Goal: Transaction & Acquisition: Purchase product/service

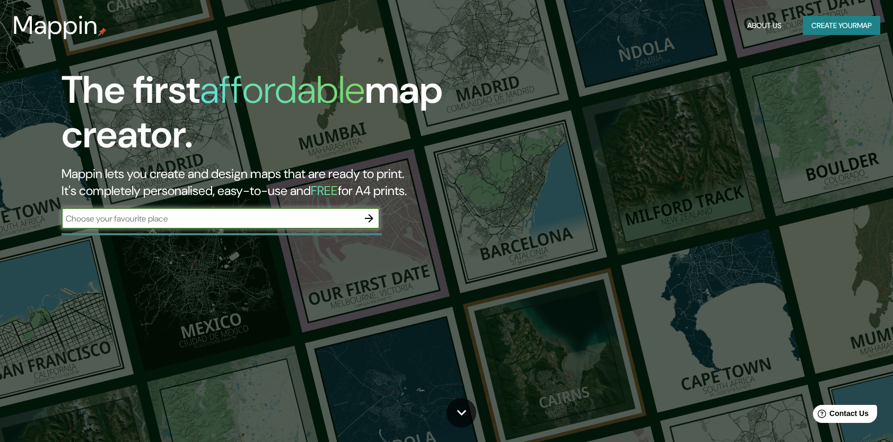
click at [301, 221] on input "text" at bounding box center [210, 219] width 297 height 12
type input "TULANCINGO DE BRAVO [PERSON_NAME] [PERSON_NAME]"
click at [369, 215] on icon "button" at bounding box center [369, 218] width 8 height 8
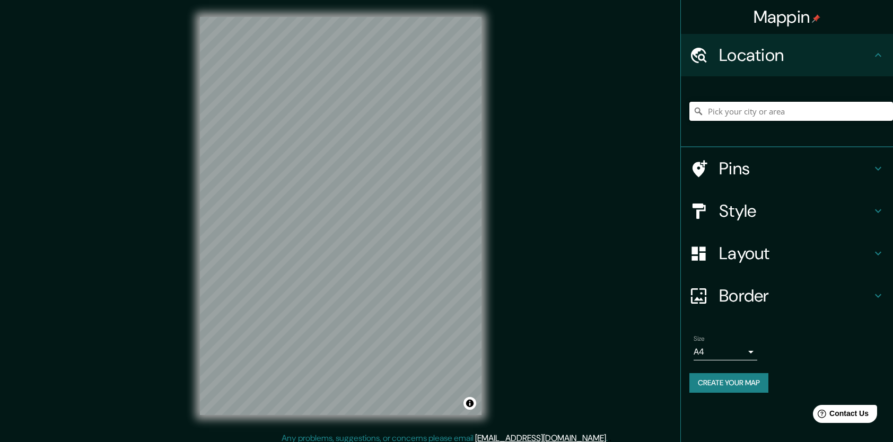
click at [800, 104] on input "Pick your city or area" at bounding box center [791, 111] width 204 height 19
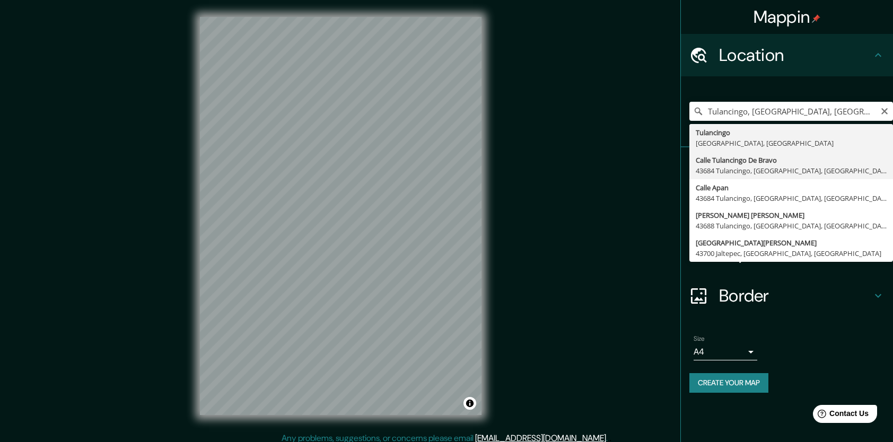
type input "Calle Tulancingo De Bravo, 43684 Tulancingo, [GEOGRAPHIC_DATA], [GEOGRAPHIC_DAT…"
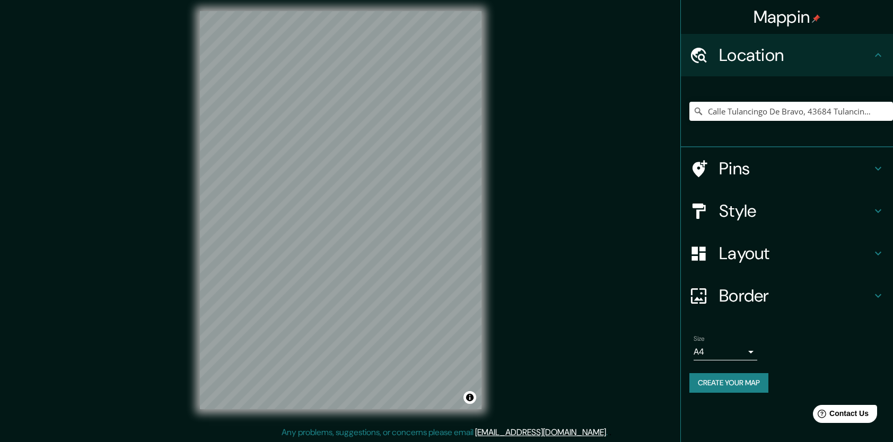
scroll to position [6, 0]
drag, startPoint x: 768, startPoint y: 154, endPoint x: 774, endPoint y: 156, distance: 6.9
click at [769, 154] on div "Pins" at bounding box center [787, 168] width 212 height 42
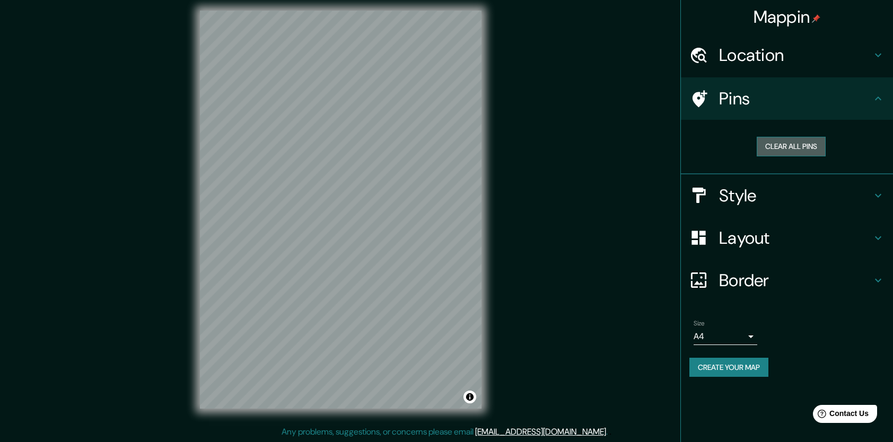
click at [779, 150] on button "Clear all pins" at bounding box center [791, 147] width 69 height 20
click at [735, 111] on div "Pins" at bounding box center [787, 98] width 212 height 42
click at [875, 93] on icon at bounding box center [878, 98] width 13 height 13
click at [813, 195] on h4 "Style" at bounding box center [795, 195] width 153 height 21
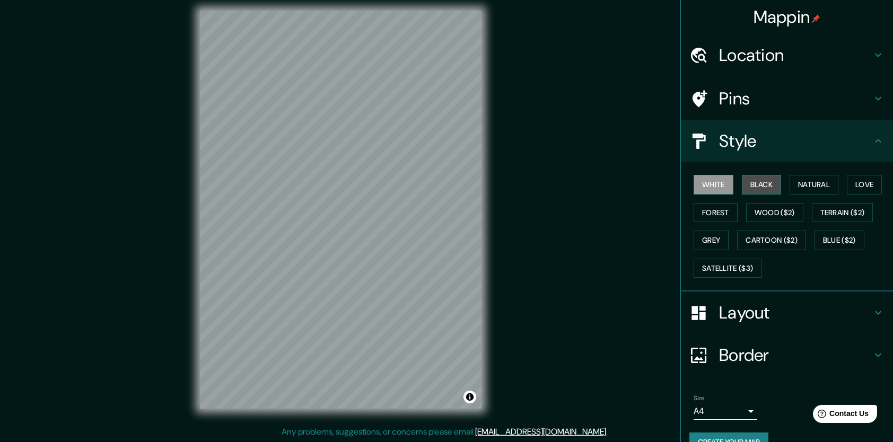
click at [762, 185] on button "Black" at bounding box center [762, 185] width 40 height 20
click at [823, 184] on button "Natural" at bounding box center [814, 185] width 49 height 20
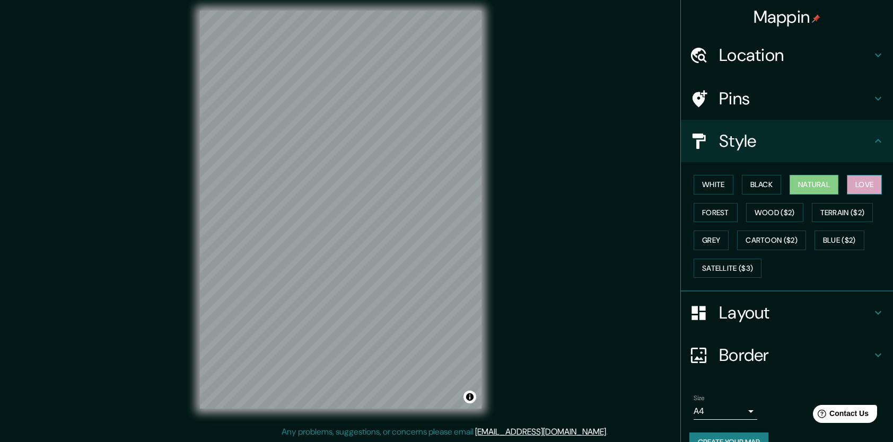
click at [847, 182] on button "Love" at bounding box center [864, 185] width 35 height 20
click at [706, 215] on button "Forest" at bounding box center [716, 213] width 44 height 20
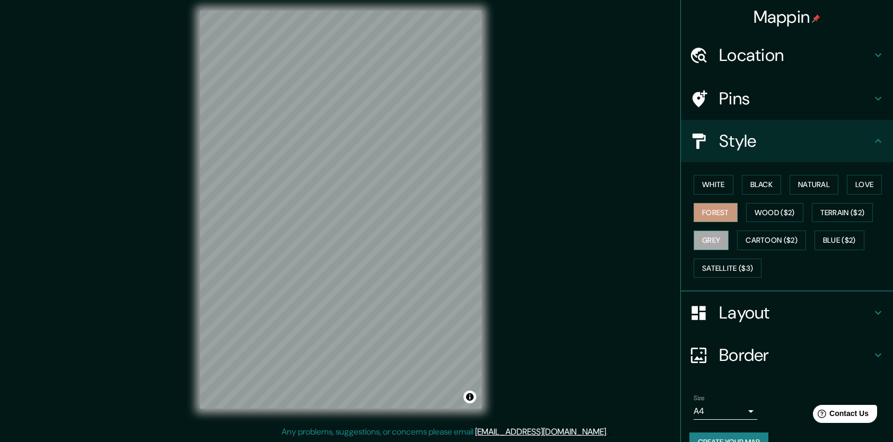
click at [705, 239] on button "Grey" at bounding box center [711, 241] width 35 height 20
click at [854, 179] on button "Love" at bounding box center [864, 185] width 35 height 20
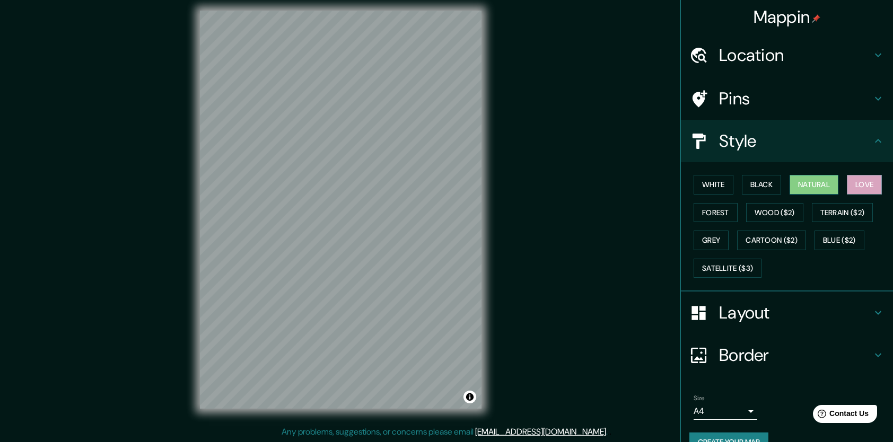
click at [821, 181] on button "Natural" at bounding box center [814, 185] width 49 height 20
click at [705, 214] on button "Forest" at bounding box center [716, 213] width 44 height 20
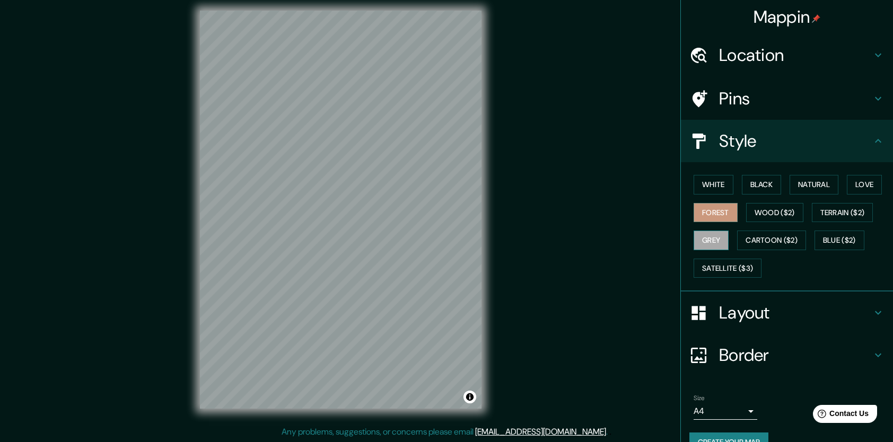
click at [712, 239] on button "Grey" at bounding box center [711, 241] width 35 height 20
click at [749, 147] on h4 "Style" at bounding box center [795, 140] width 153 height 21
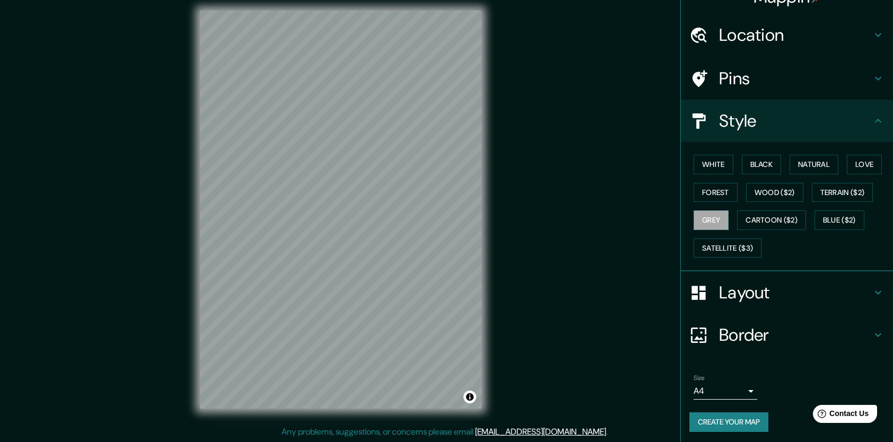
scroll to position [21, 0]
click at [754, 300] on h4 "Layout" at bounding box center [795, 291] width 153 height 21
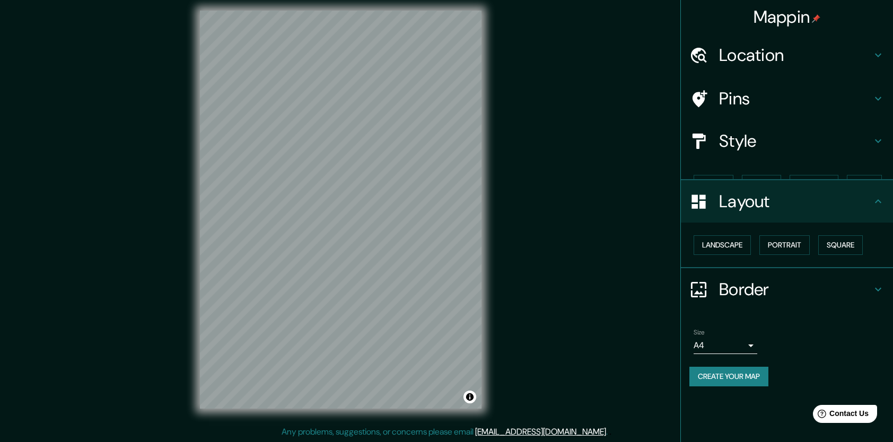
scroll to position [0, 0]
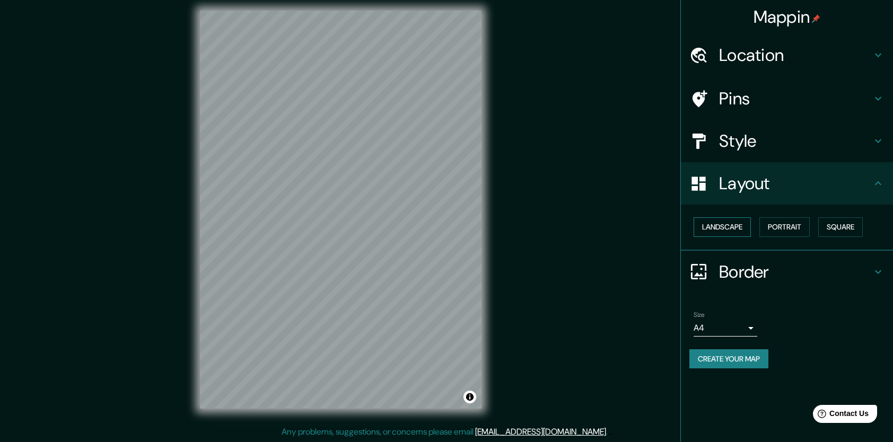
click at [740, 226] on button "Landscape" at bounding box center [722, 227] width 57 height 20
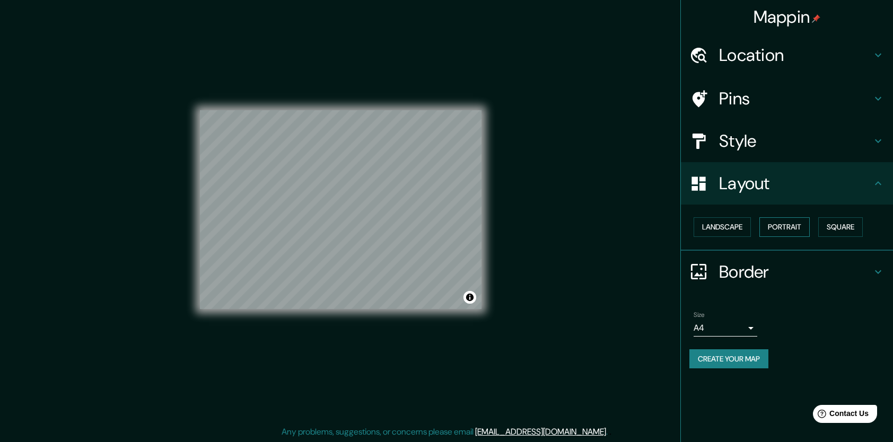
click at [794, 226] on button "Portrait" at bounding box center [784, 227] width 50 height 20
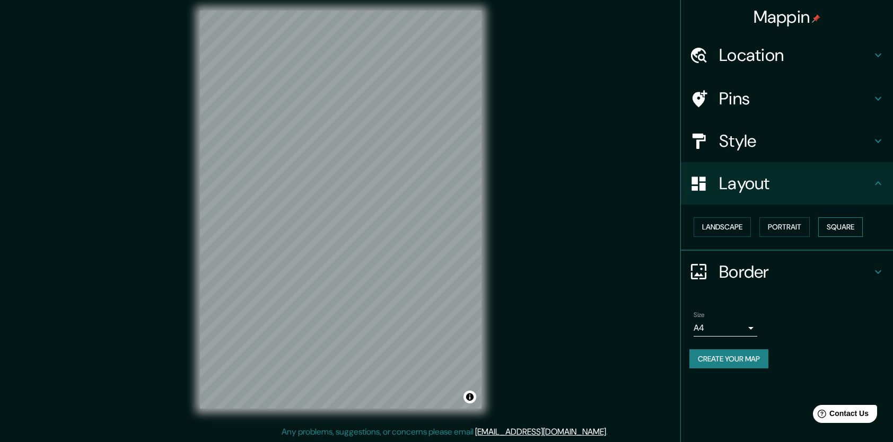
click at [837, 226] on button "Square" at bounding box center [840, 227] width 45 height 20
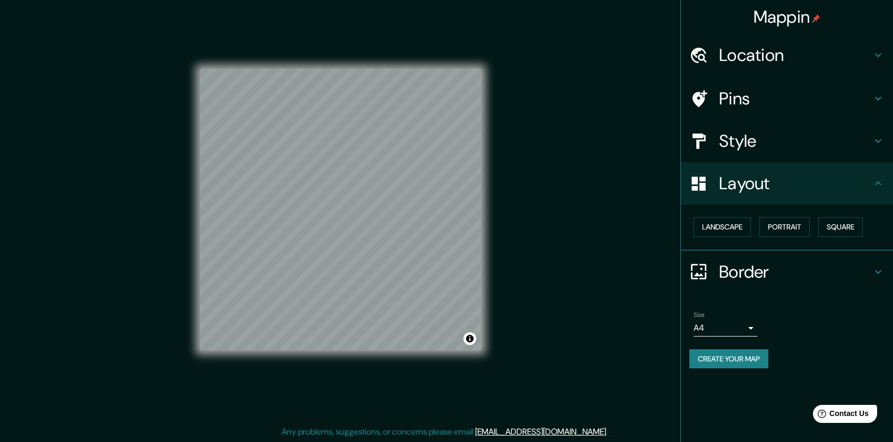
click at [762, 182] on h4 "Layout" at bounding box center [795, 183] width 153 height 21
click at [770, 282] on h4 "Border" at bounding box center [795, 271] width 153 height 21
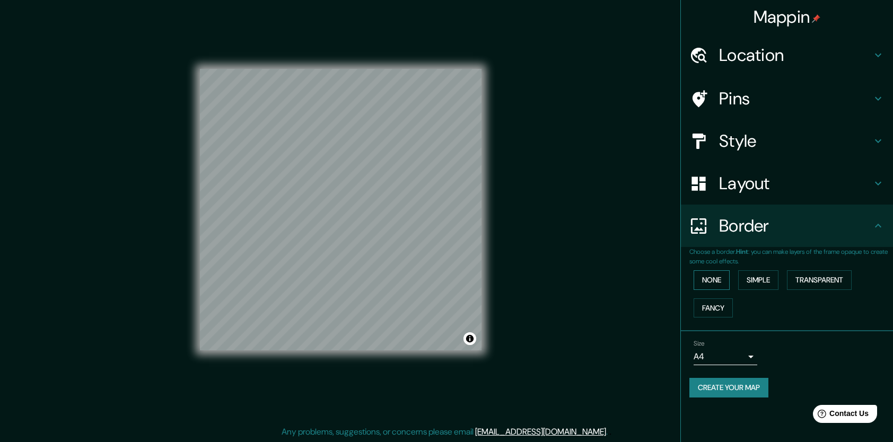
click at [720, 278] on button "None" at bounding box center [712, 280] width 36 height 20
click at [759, 282] on button "Simple" at bounding box center [758, 280] width 40 height 20
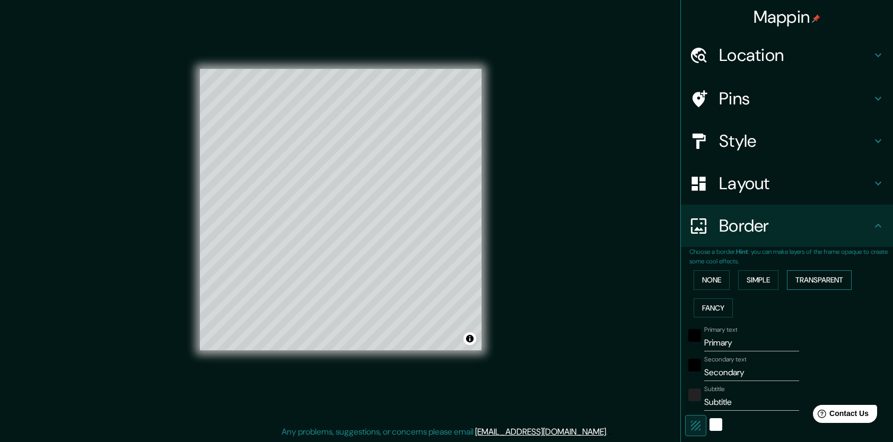
click at [802, 282] on button "Transparent" at bounding box center [819, 280] width 65 height 20
click at [701, 307] on button "Fancy" at bounding box center [713, 309] width 39 height 20
click at [710, 284] on button "None" at bounding box center [712, 280] width 36 height 20
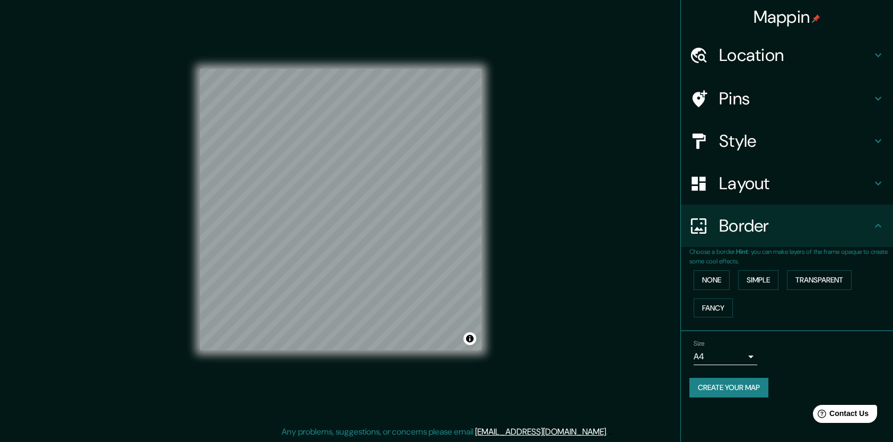
click at [518, 167] on div "Mappin Location Calle Tulancingo De Bravo, 43684 Tulancingo, [GEOGRAPHIC_DATA],…" at bounding box center [446, 218] width 893 height 449
click at [753, 186] on h4 "Layout" at bounding box center [795, 183] width 153 height 21
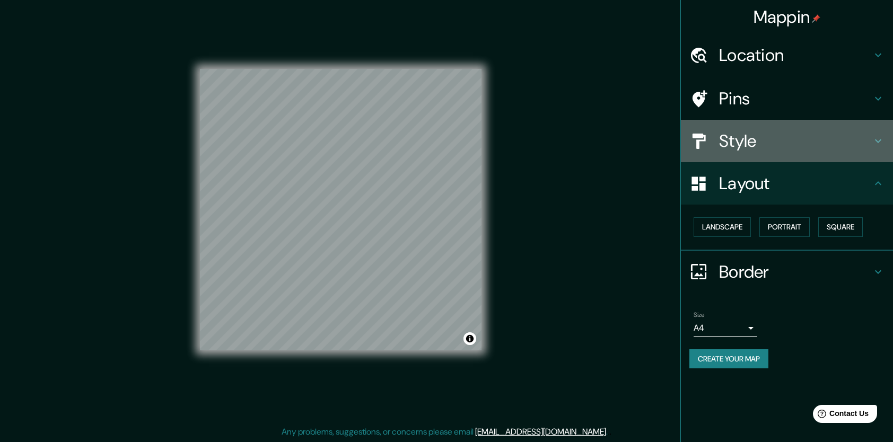
click at [745, 149] on h4 "Style" at bounding box center [795, 140] width 153 height 21
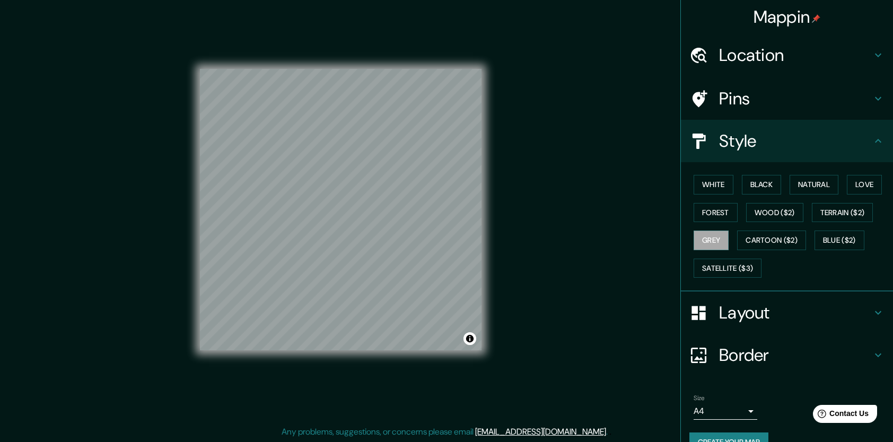
click at [737, 111] on div "Pins" at bounding box center [787, 98] width 212 height 42
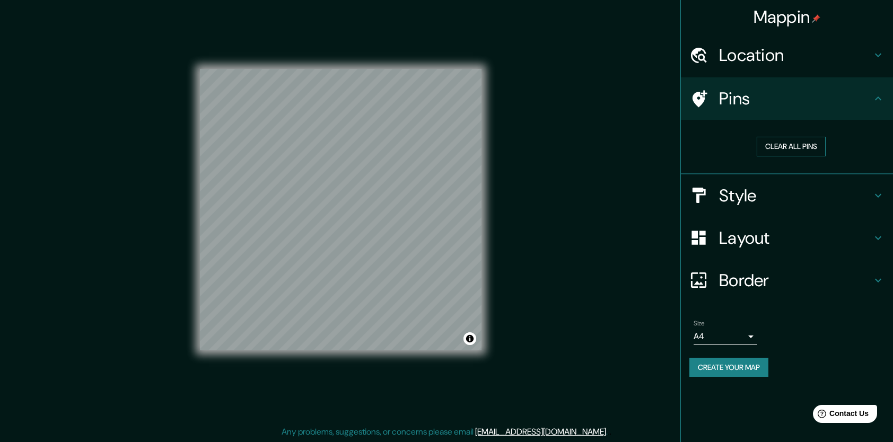
click at [786, 151] on button "Clear all pins" at bounding box center [791, 147] width 69 height 20
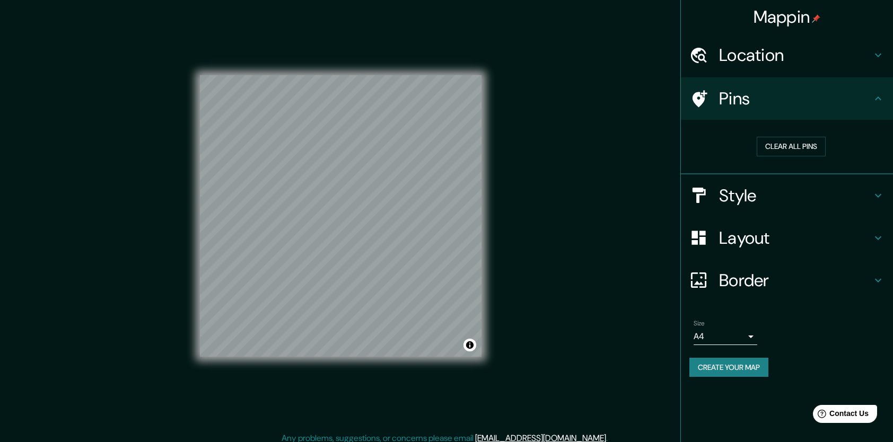
click at [752, 63] on h4 "Location" at bounding box center [795, 55] width 153 height 21
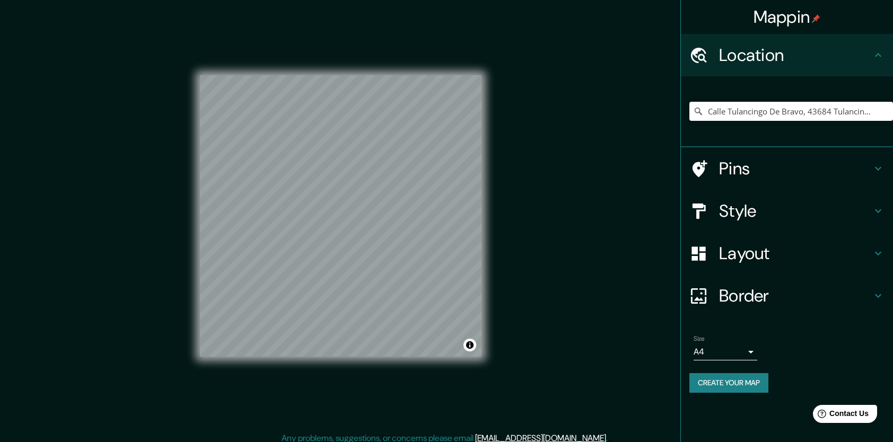
click at [743, 182] on div "Pins" at bounding box center [787, 168] width 212 height 42
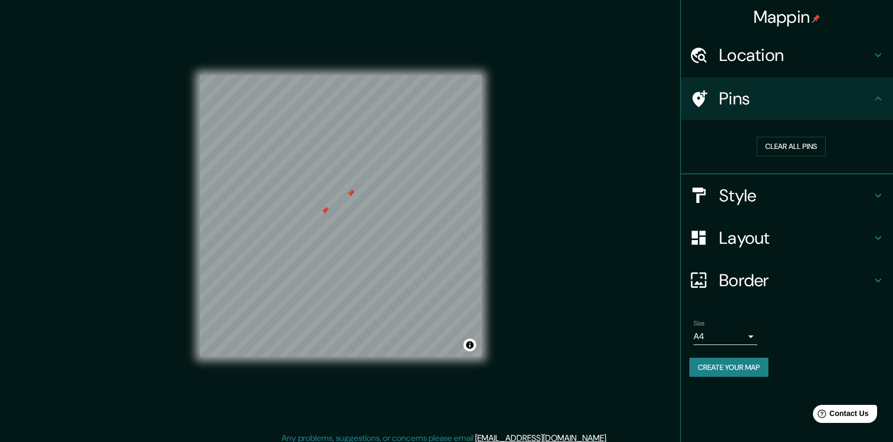
drag, startPoint x: 359, startPoint y: 190, endPoint x: 353, endPoint y: 195, distance: 7.5
click at [353, 195] on div at bounding box center [350, 193] width 8 height 8
drag, startPoint x: 352, startPoint y: 189, endPoint x: 731, endPoint y: 111, distance: 386.6
click at [730, 111] on div "Pins" at bounding box center [787, 98] width 212 height 42
click at [791, 151] on button "Clear all pins" at bounding box center [791, 147] width 69 height 20
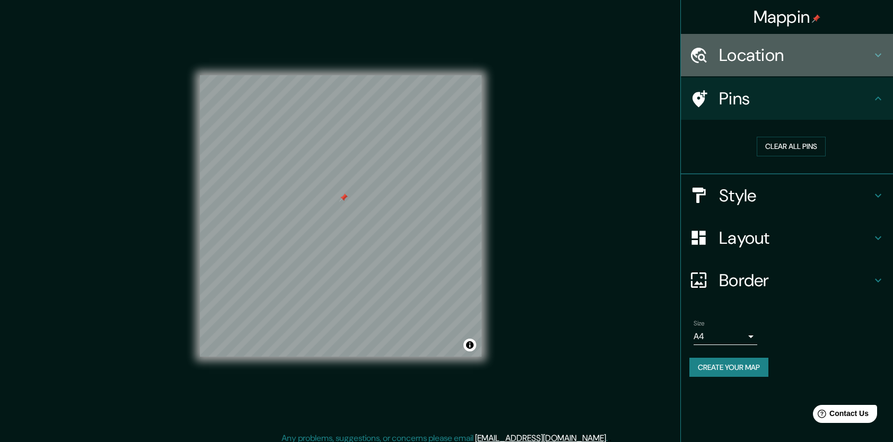
click at [769, 55] on h4 "Location" at bounding box center [795, 55] width 153 height 21
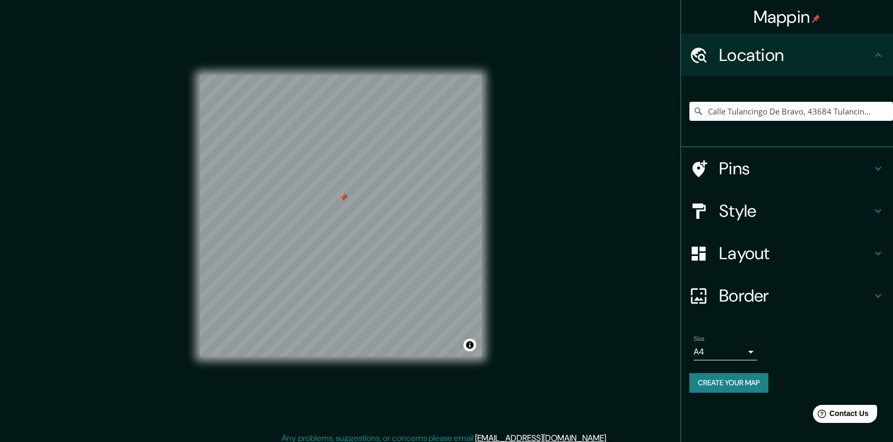
click at [769, 55] on h4 "Location" at bounding box center [795, 55] width 153 height 21
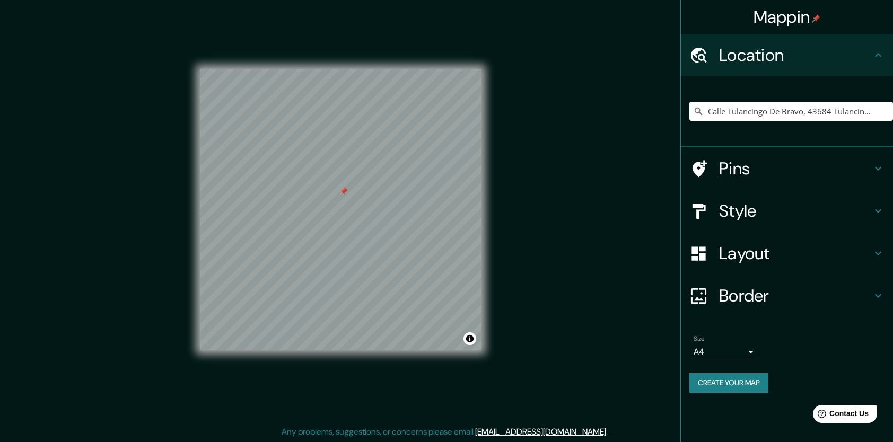
scroll to position [6, 0]
click at [740, 173] on h4 "Pins" at bounding box center [795, 168] width 153 height 21
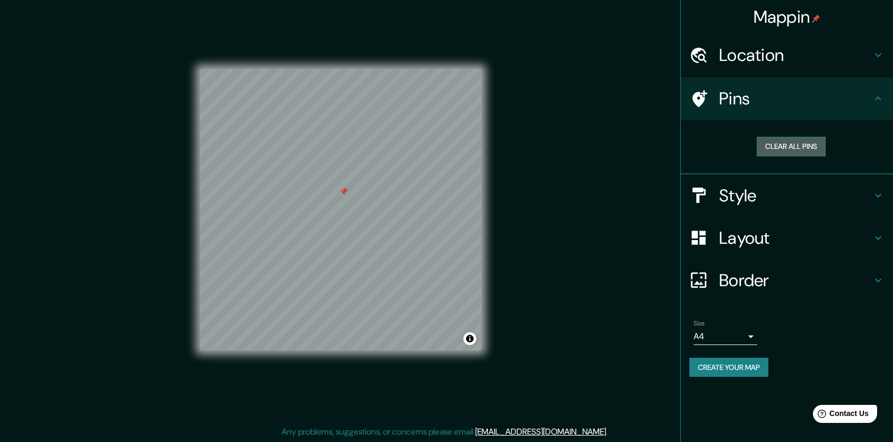
click at [797, 147] on button "Clear all pins" at bounding box center [791, 147] width 69 height 20
click at [742, 184] on div "Style" at bounding box center [787, 195] width 212 height 42
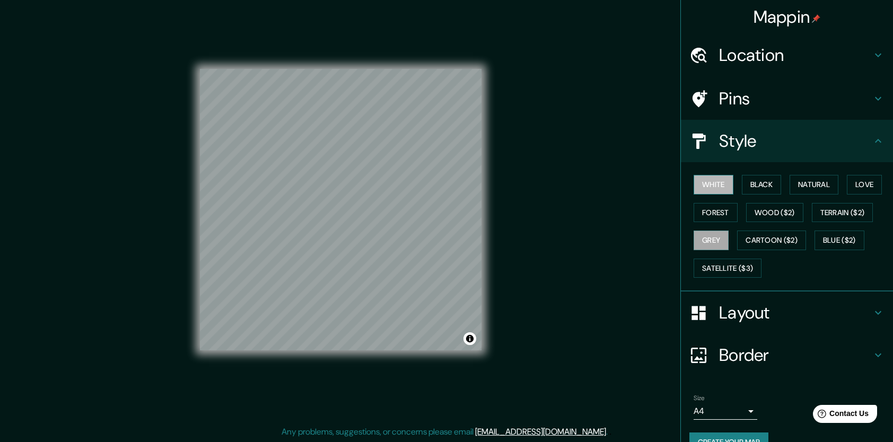
click at [708, 181] on button "White" at bounding box center [714, 185] width 40 height 20
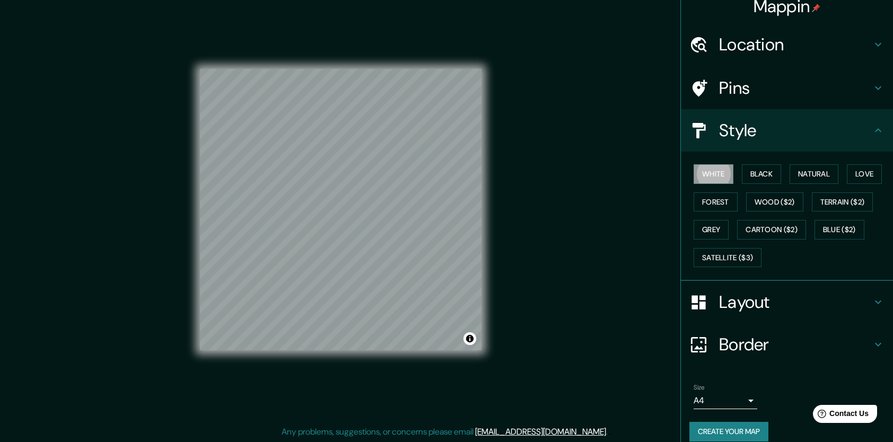
scroll to position [21, 0]
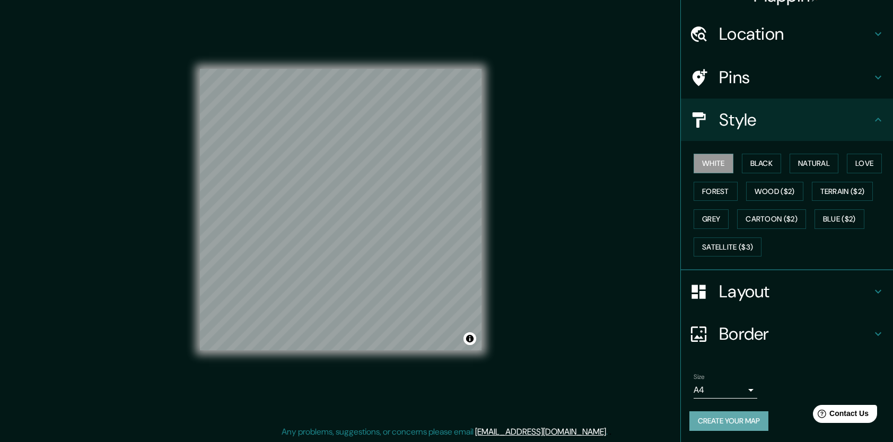
click at [718, 415] on button "Create your map" at bounding box center [728, 422] width 79 height 20
click at [719, 386] on body "Mappin Location Calle Tulancingo De Bravo, 43684 Tulancingo, [GEOGRAPHIC_DATA],…" at bounding box center [446, 215] width 893 height 442
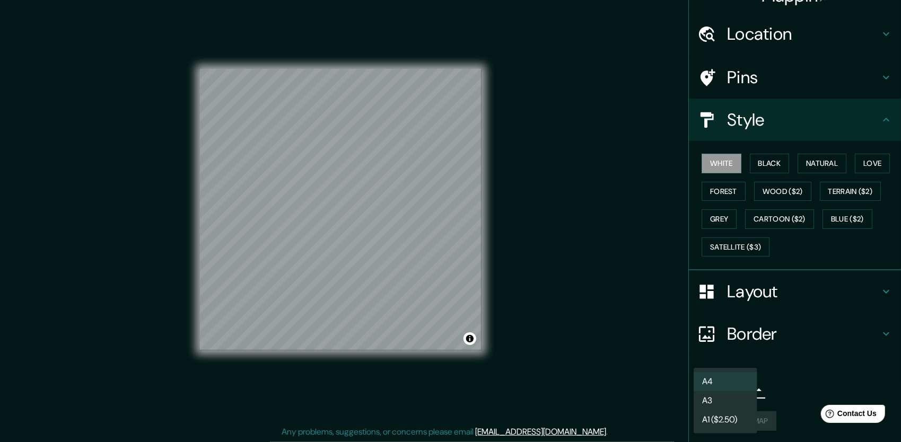
click at [730, 380] on li "A4" at bounding box center [726, 381] width 64 height 19
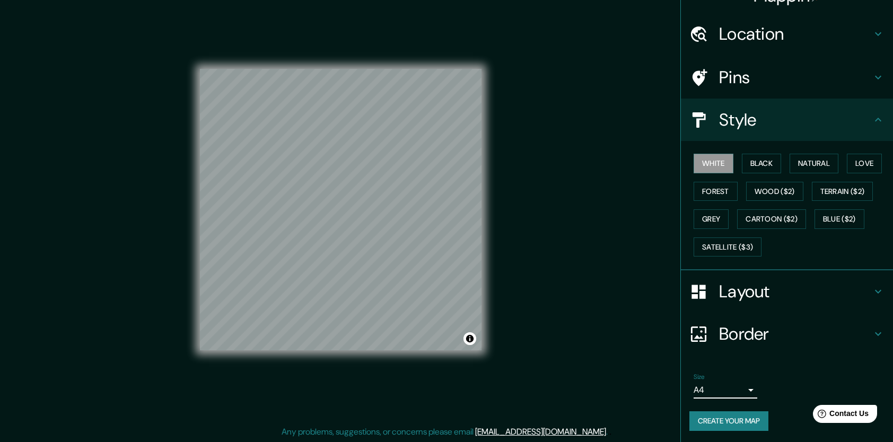
click at [714, 412] on button "Create your map" at bounding box center [728, 422] width 79 height 20
click at [632, 68] on div "Mappin Location Calle Tulancingo De Bravo, 43684 Tulancingo, [GEOGRAPHIC_DATA],…" at bounding box center [446, 218] width 893 height 449
click at [728, 342] on h4 "Border" at bounding box center [795, 334] width 153 height 21
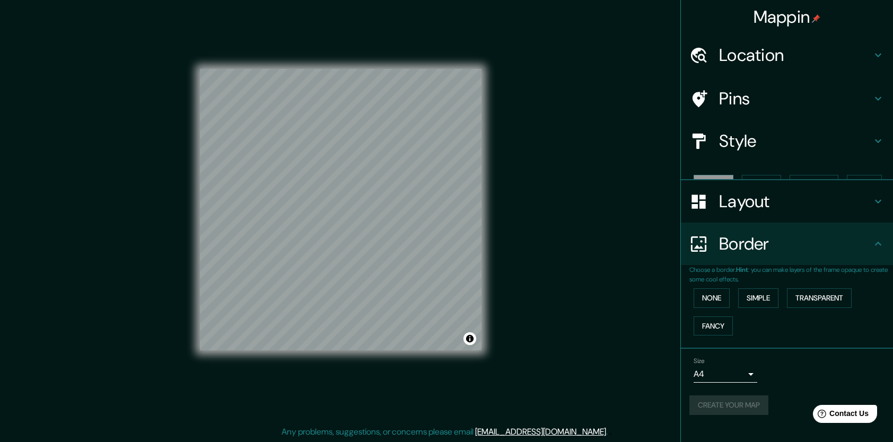
scroll to position [0, 0]
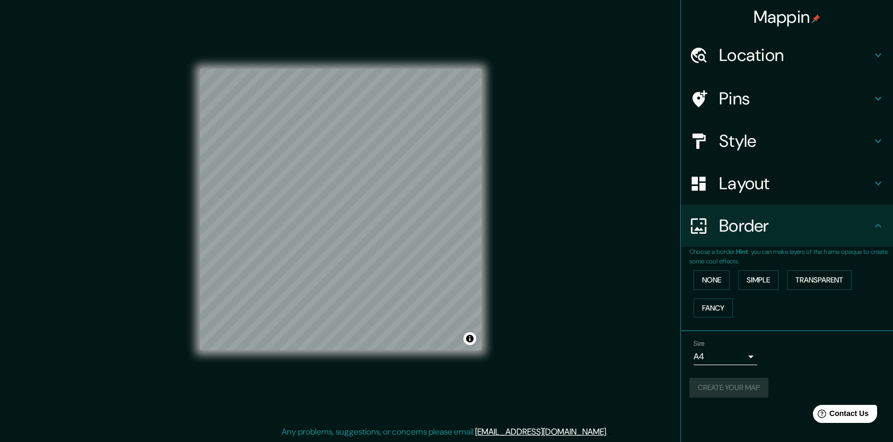
click at [772, 227] on h4 "Border" at bounding box center [795, 225] width 153 height 21
click at [775, 339] on div "Size A4 single" at bounding box center [786, 353] width 195 height 34
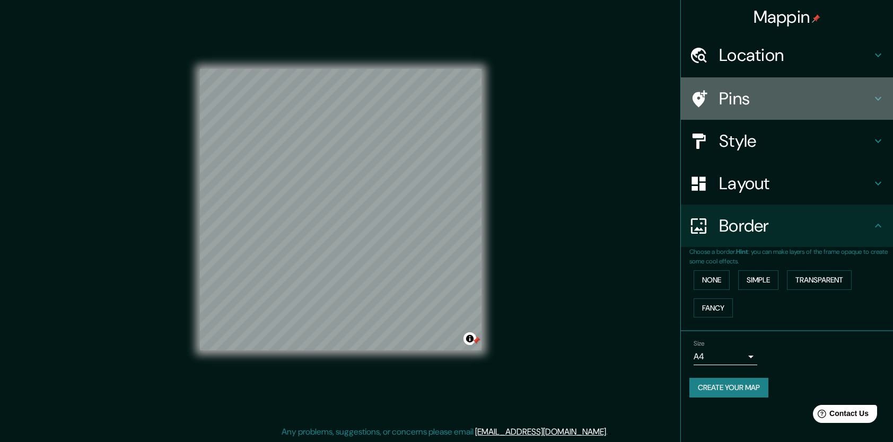
click at [766, 94] on h4 "Pins" at bounding box center [795, 98] width 153 height 21
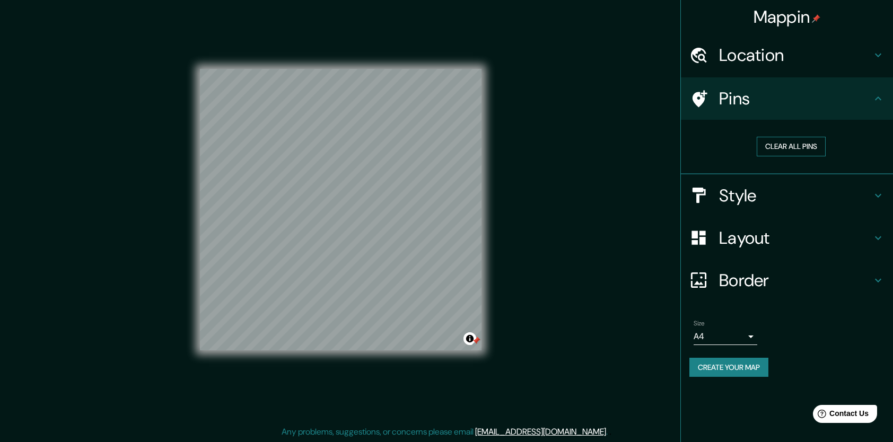
click at [786, 145] on button "Clear all pins" at bounding box center [791, 147] width 69 height 20
